Goal: Information Seeking & Learning: Learn about a topic

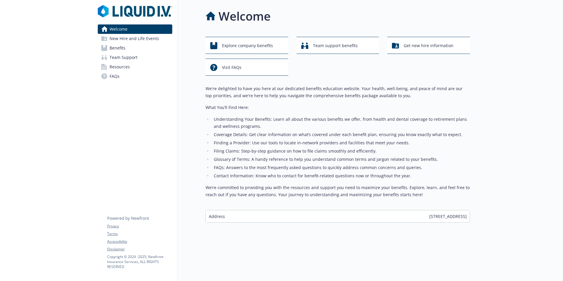
click at [120, 47] on span "Benefits" at bounding box center [118, 47] width 16 height 9
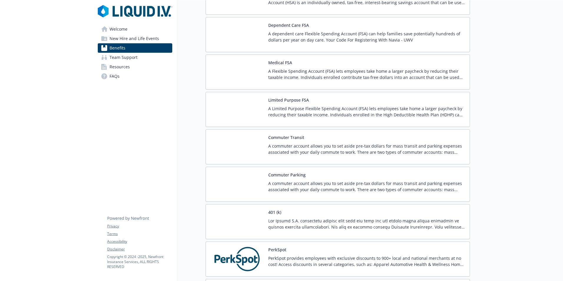
scroll to position [942, 0]
